Goal: Task Accomplishment & Management: Manage account settings

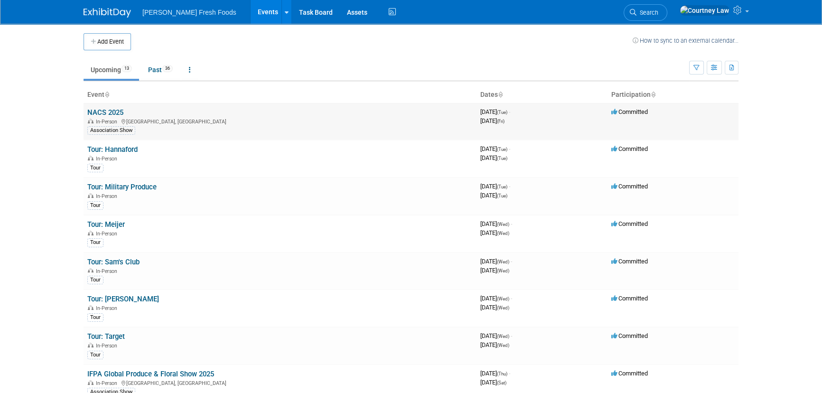
click at [117, 116] on td "NACS 2025 In-Person Chicago, IL Association Show" at bounding box center [280, 121] width 393 height 37
click at [101, 103] on td "NACS 2025 In-Person Chicago, IL Association Show" at bounding box center [280, 121] width 393 height 37
click at [103, 114] on link "NACS 2025" at bounding box center [105, 112] width 36 height 9
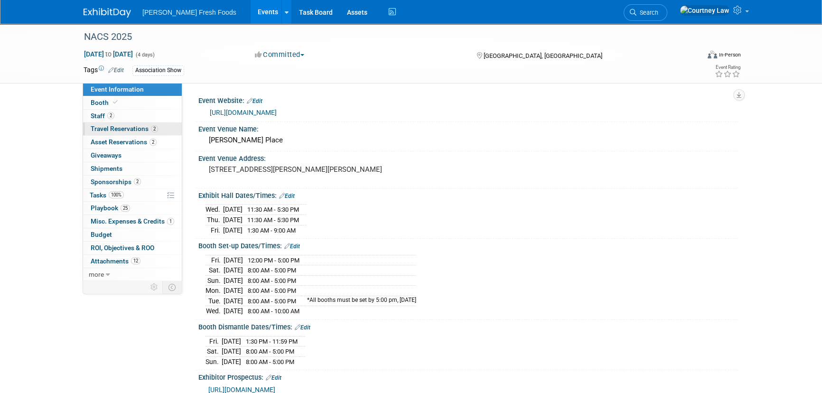
click at [114, 123] on link "2 Travel Reservations 2" at bounding box center [132, 128] width 99 height 13
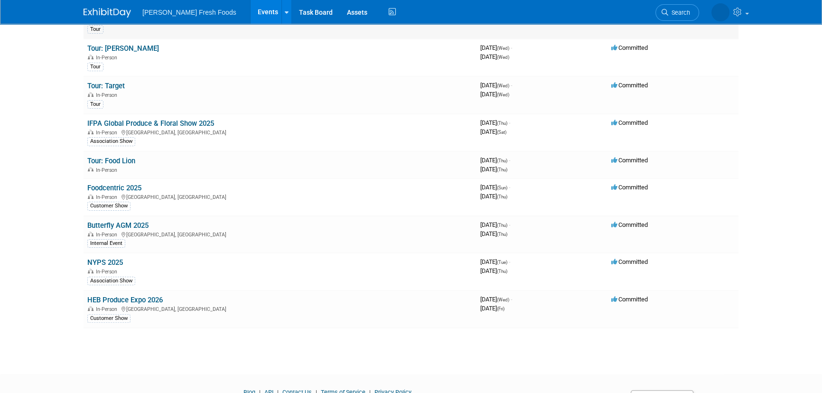
scroll to position [295, 0]
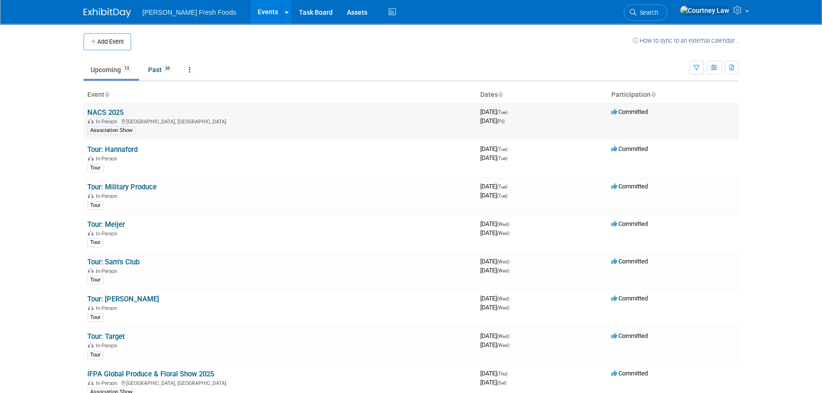
click at [120, 114] on link "NACS 2025" at bounding box center [105, 112] width 36 height 9
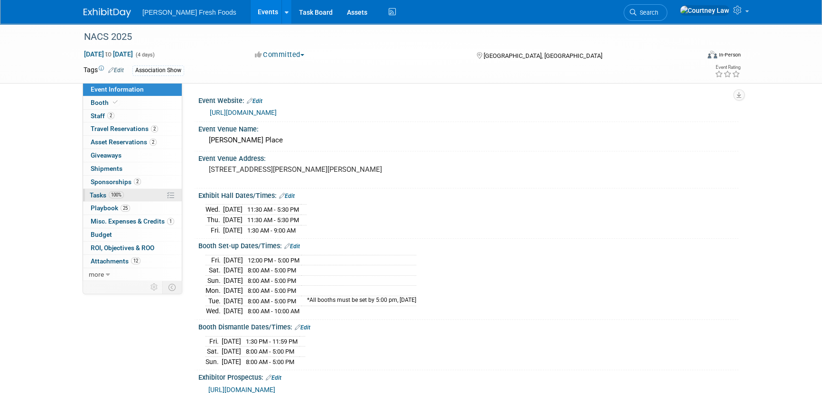
click at [111, 193] on span "100%" at bounding box center [116, 194] width 15 height 7
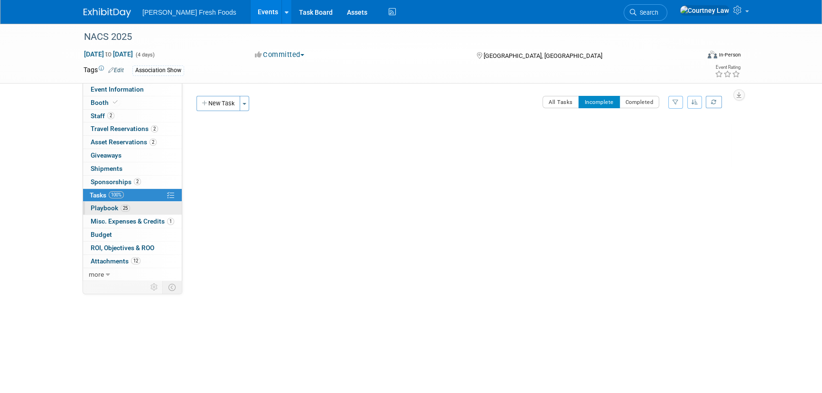
click at [88, 206] on link "25 Playbook 25" at bounding box center [132, 208] width 99 height 13
